Goal: Manage account settings

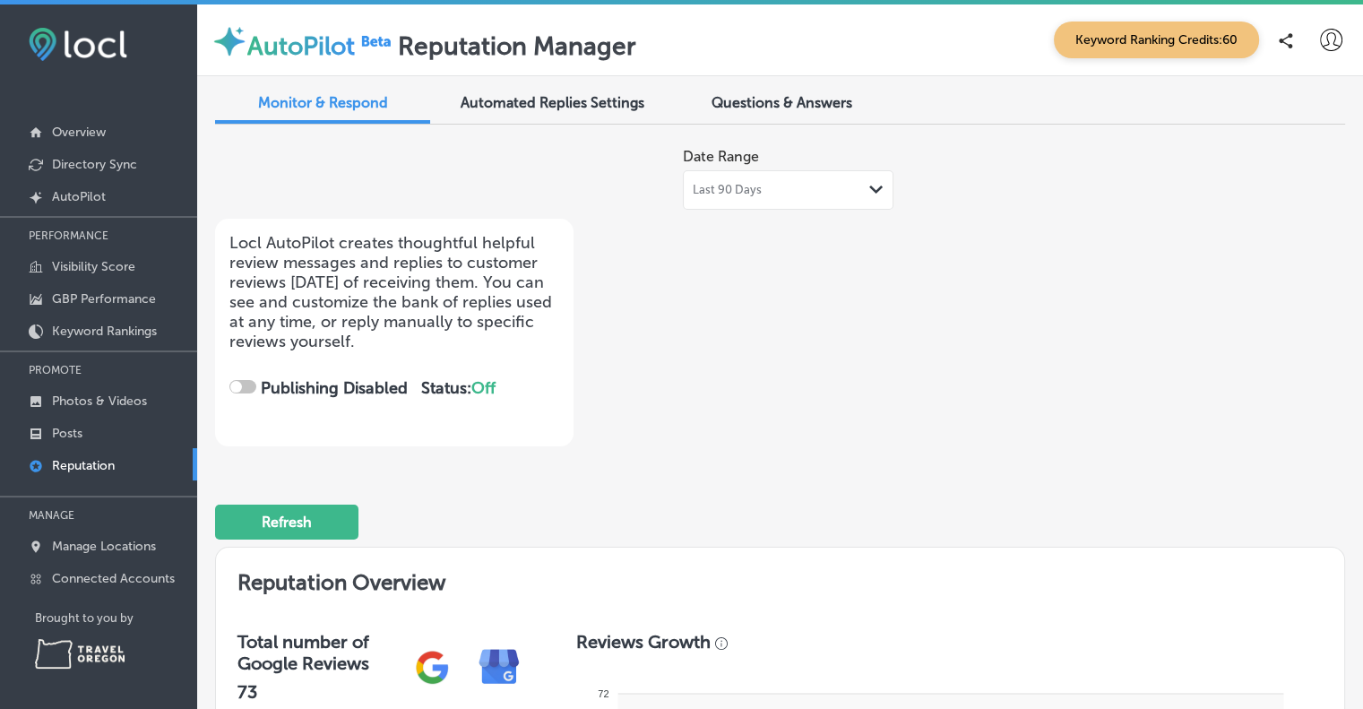
checkbox input "true"
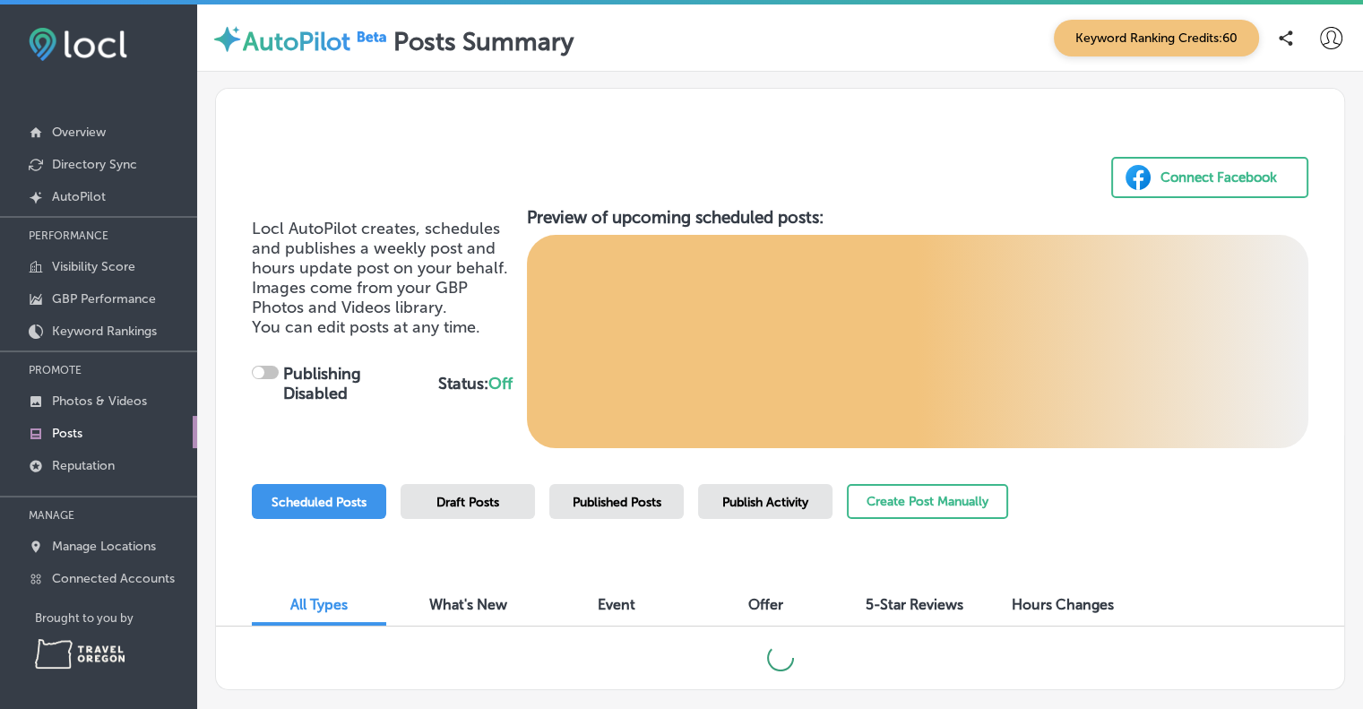
checkbox input "true"
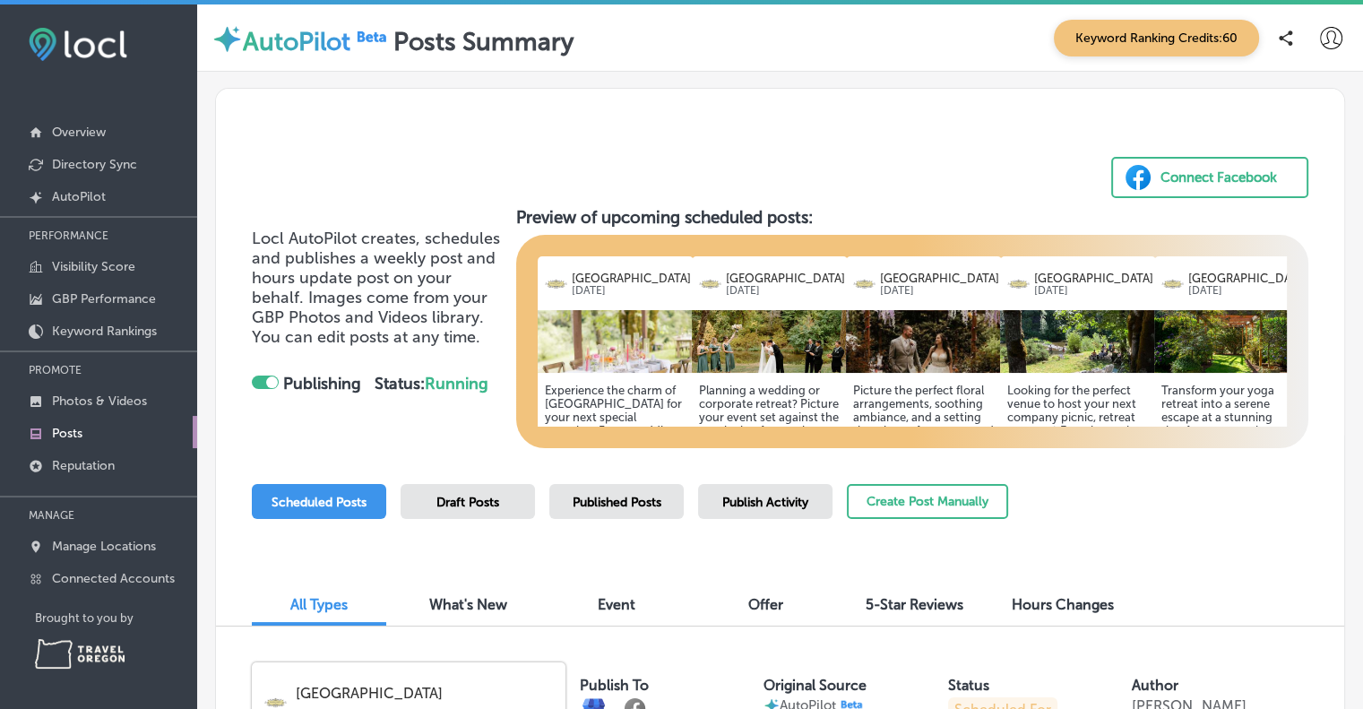
click at [631, 334] on img at bounding box center [616, 341] width 156 height 63
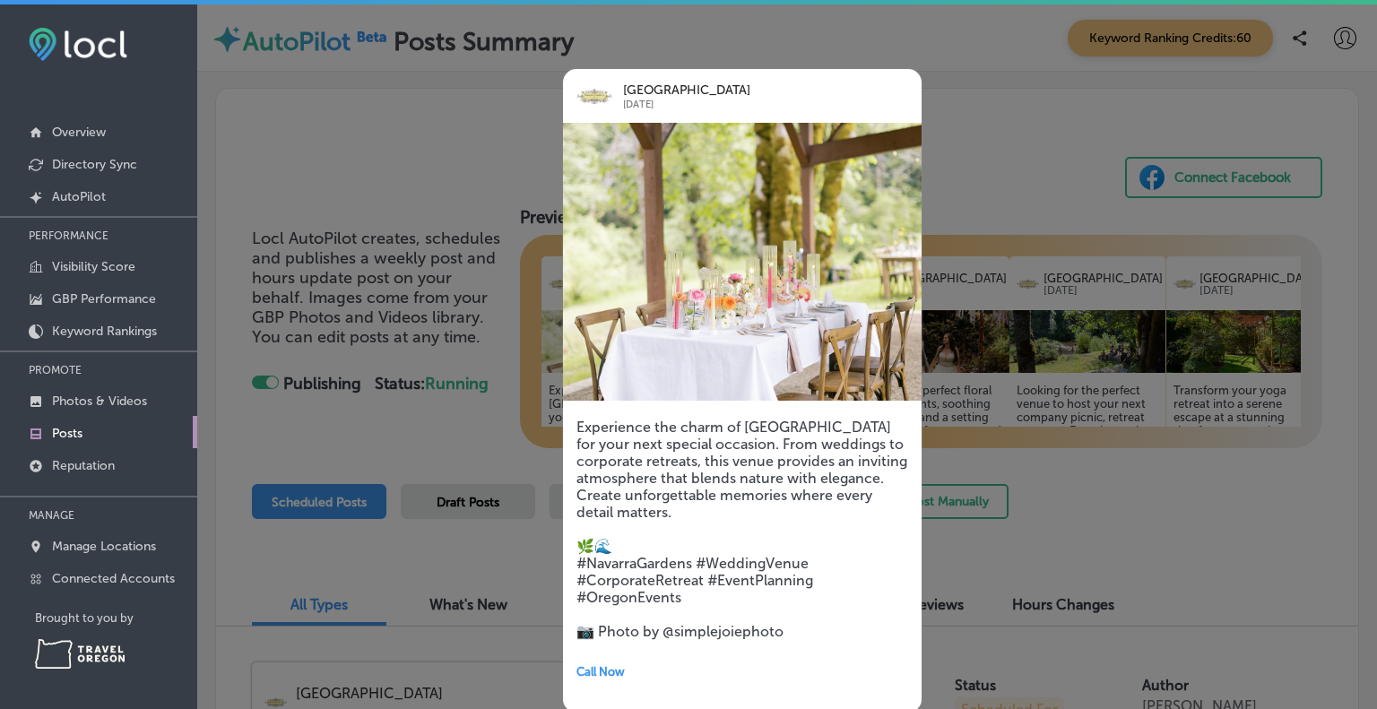
click at [481, 176] on div at bounding box center [688, 354] width 1377 height 709
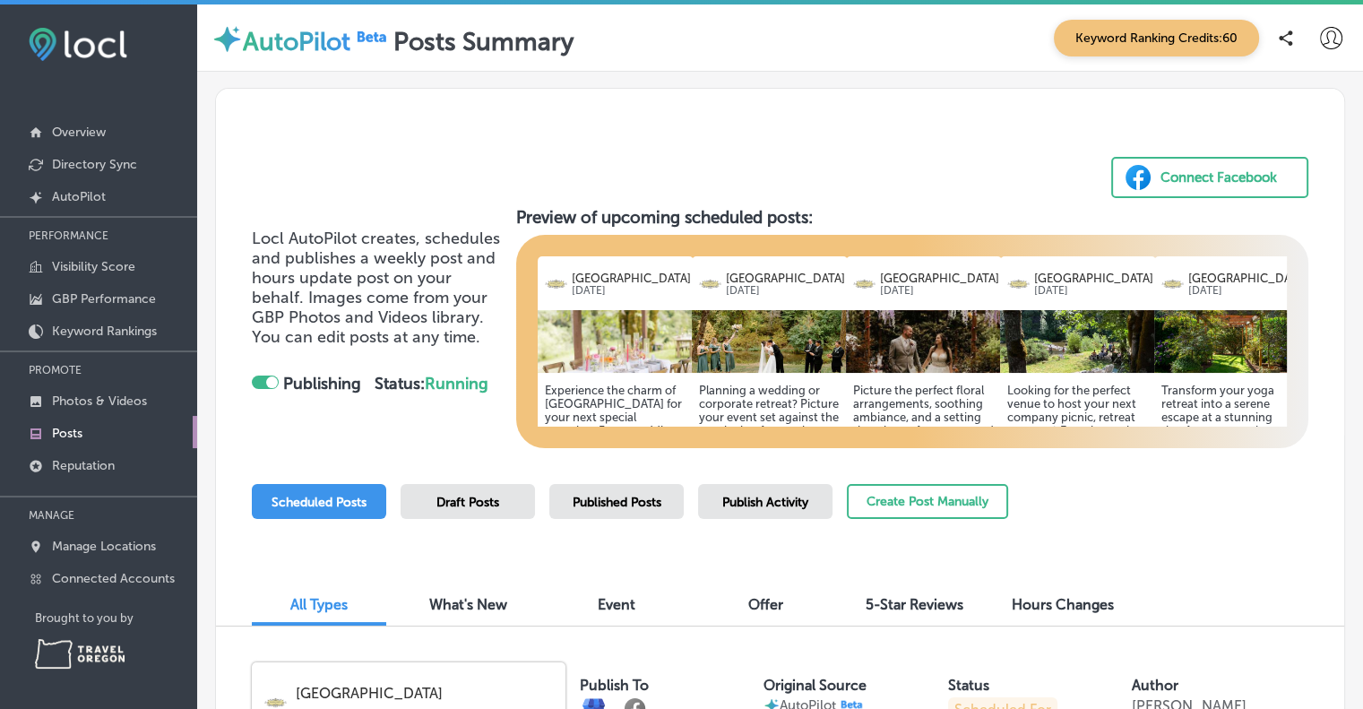
click at [731, 334] on img at bounding box center [770, 341] width 156 height 63
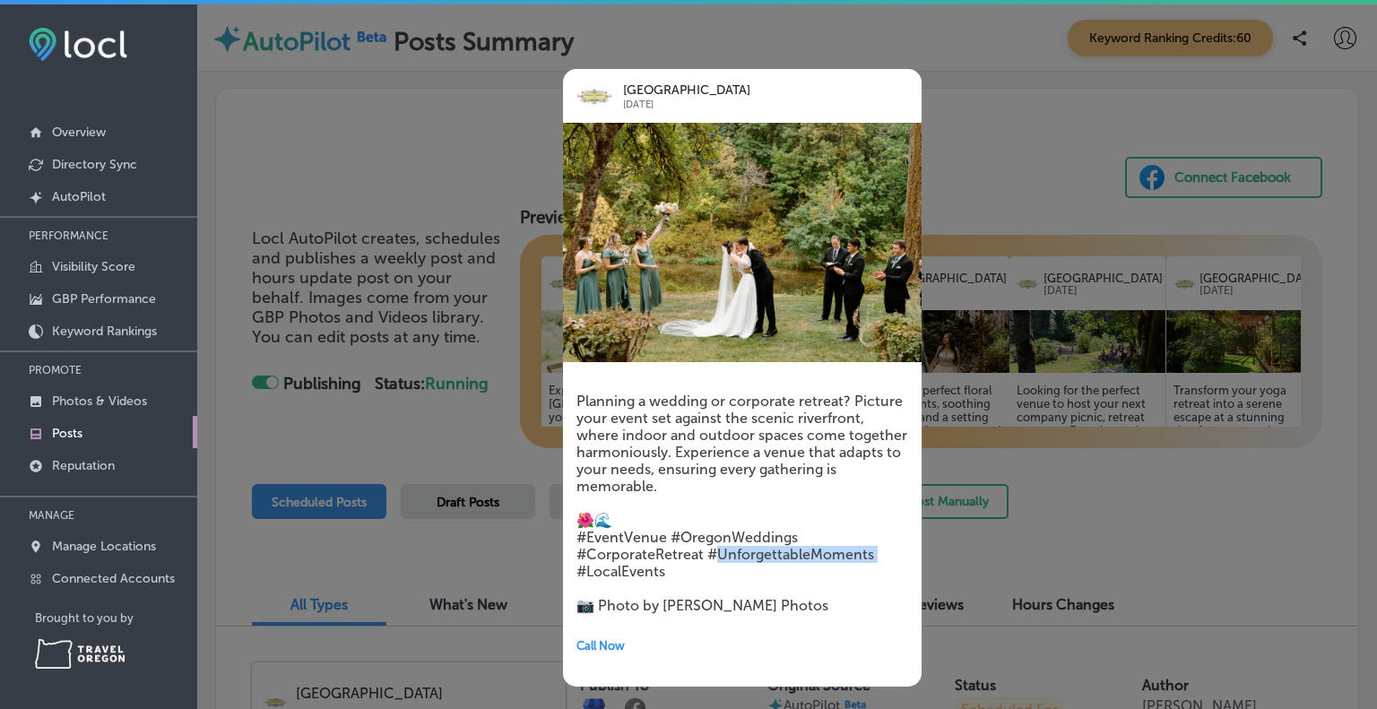
click at [731, 393] on h5 "Planning a wedding or corporate retreat? Picture your event set against the sce…" at bounding box center [742, 503] width 332 height 221
click at [452, 93] on div at bounding box center [688, 354] width 1377 height 709
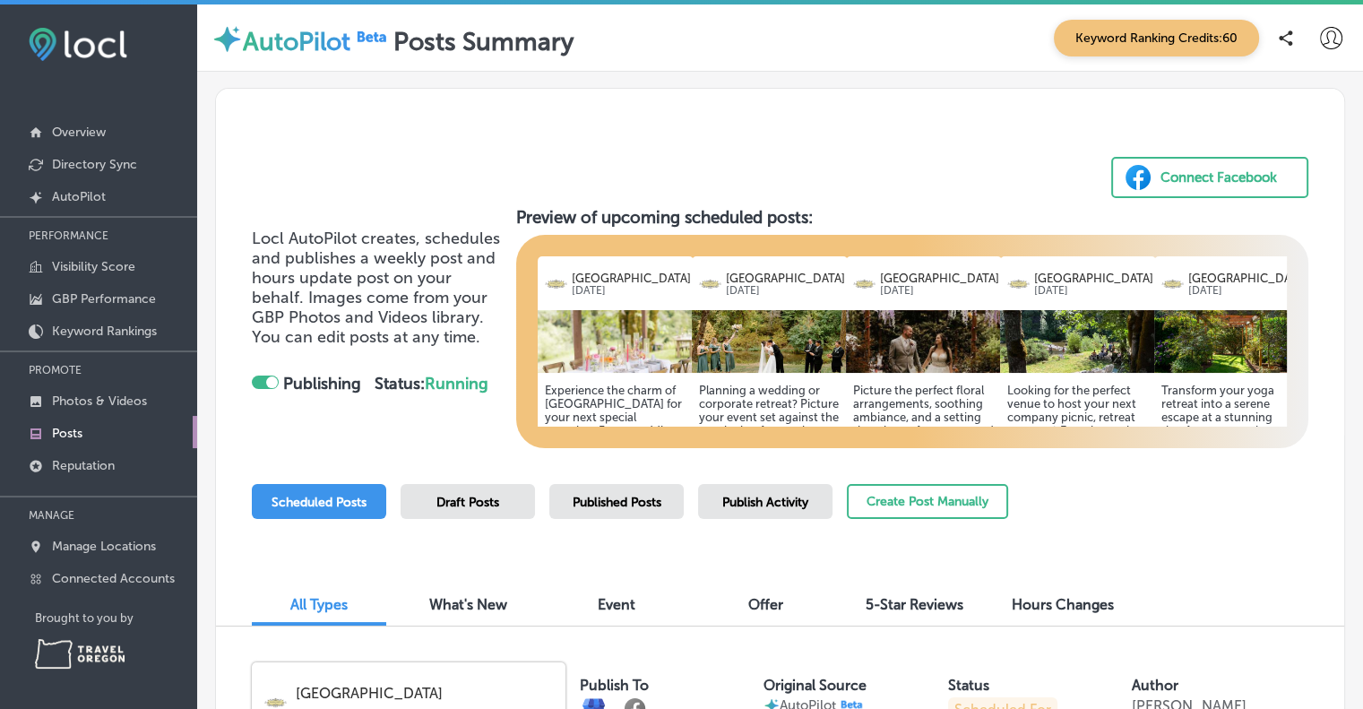
click at [889, 333] on img at bounding box center [924, 341] width 156 height 63
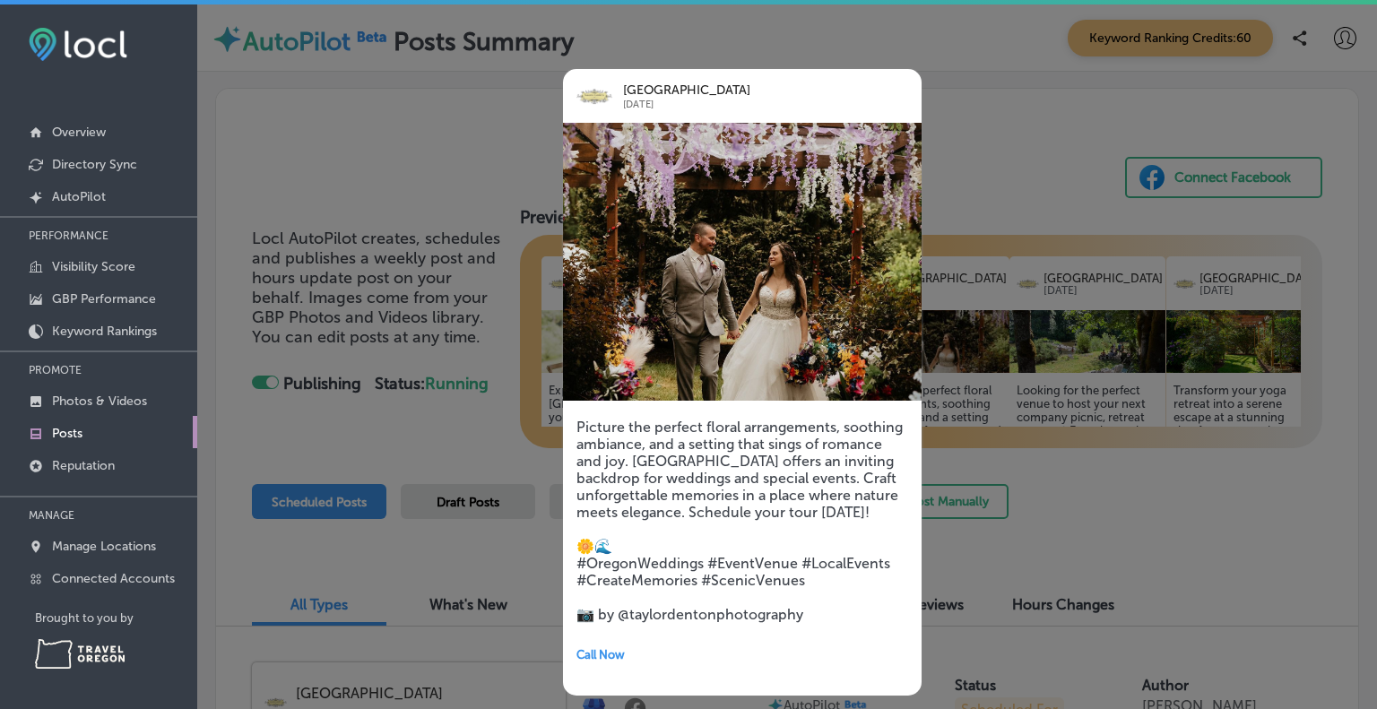
click at [994, 91] on div at bounding box center [688, 354] width 1377 height 709
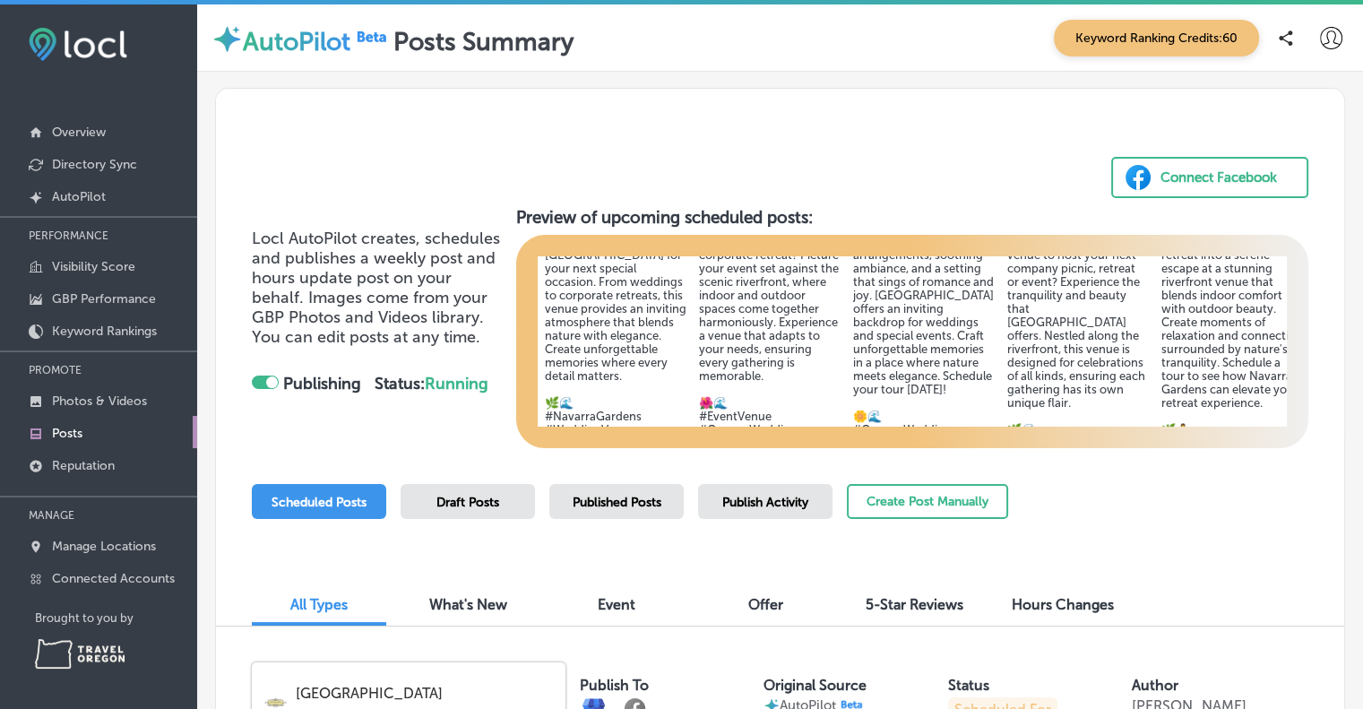
scroll to position [620, 0]
